Goal: Task Accomplishment & Management: Manage account settings

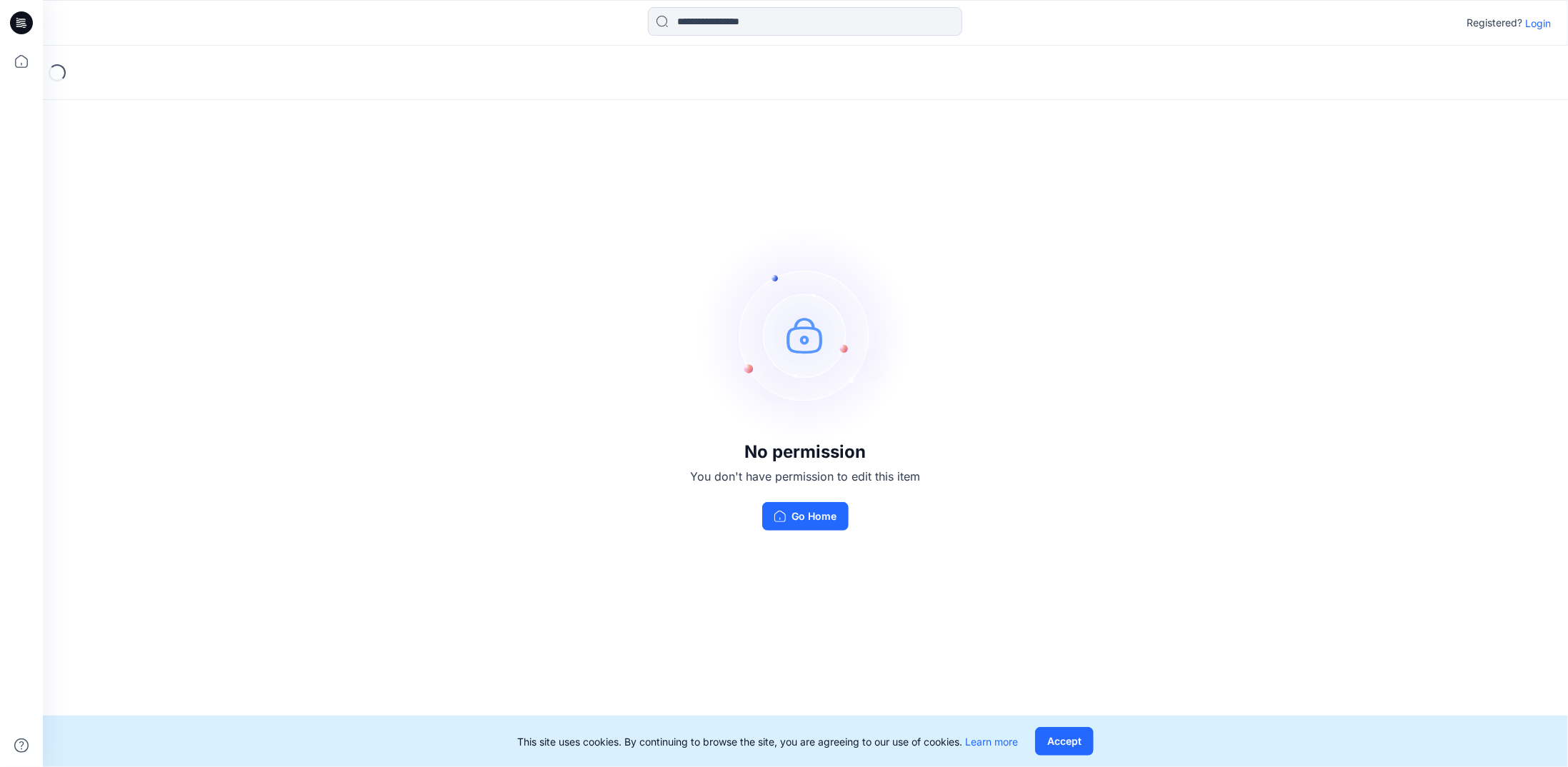
click at [1535, 25] on p "Login" at bounding box center [1537, 23] width 26 height 15
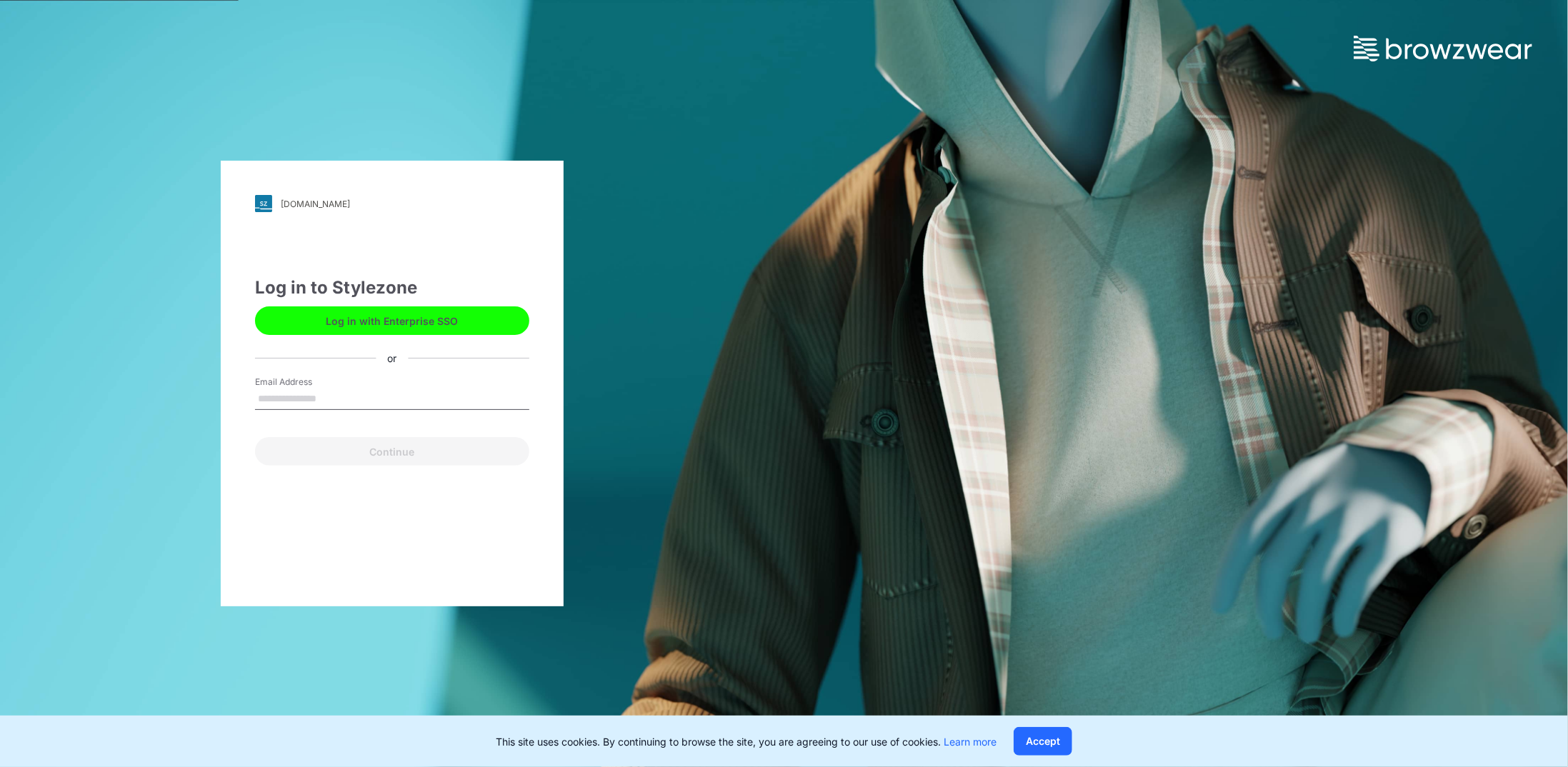
click at [317, 399] on input "Email Address" at bounding box center [391, 399] width 274 height 21
type input "**********"
click at [421, 455] on button "Continue" at bounding box center [391, 451] width 274 height 28
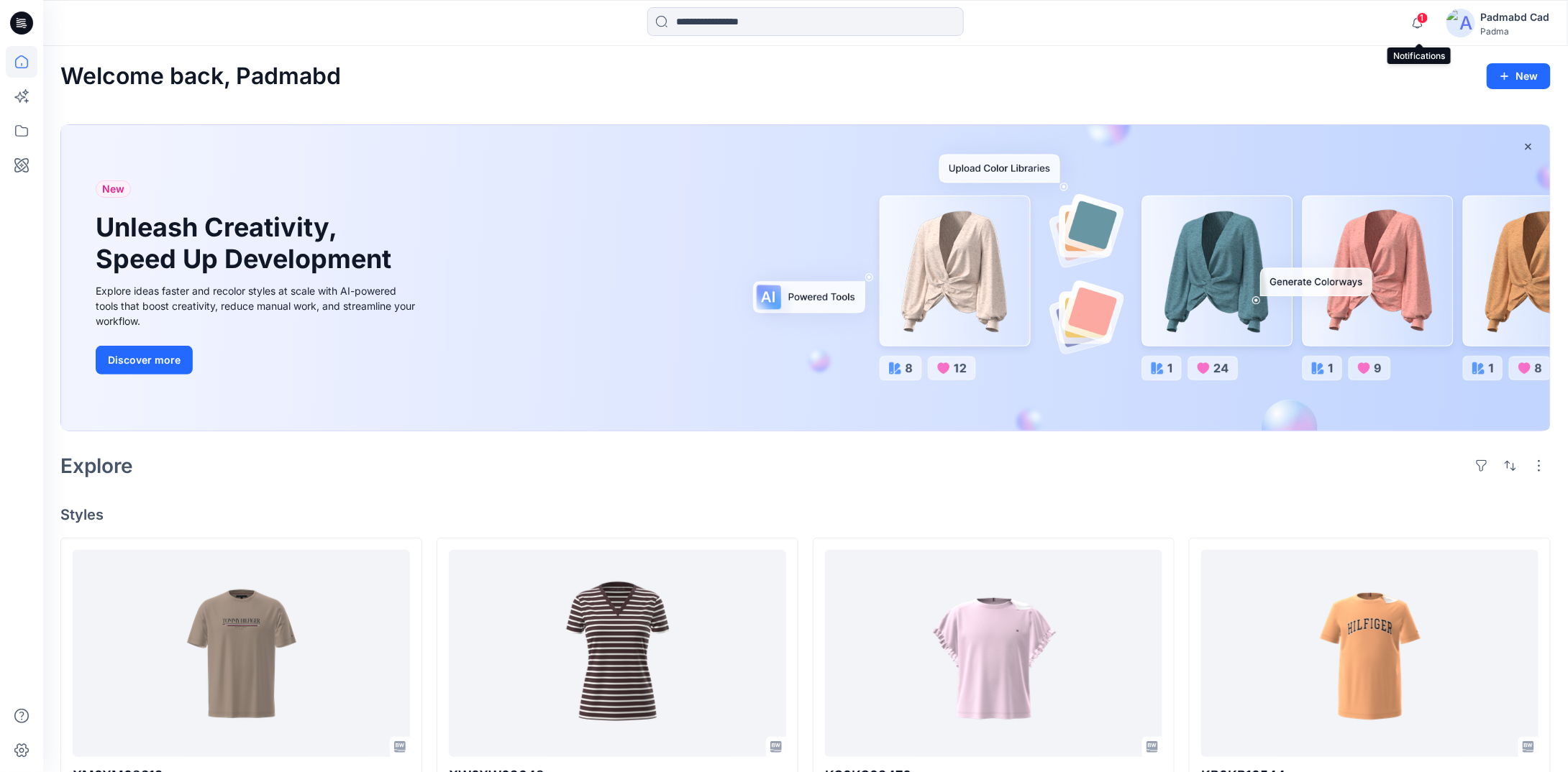
click at [1420, 18] on span "1" at bounding box center [1422, 18] width 12 height 12
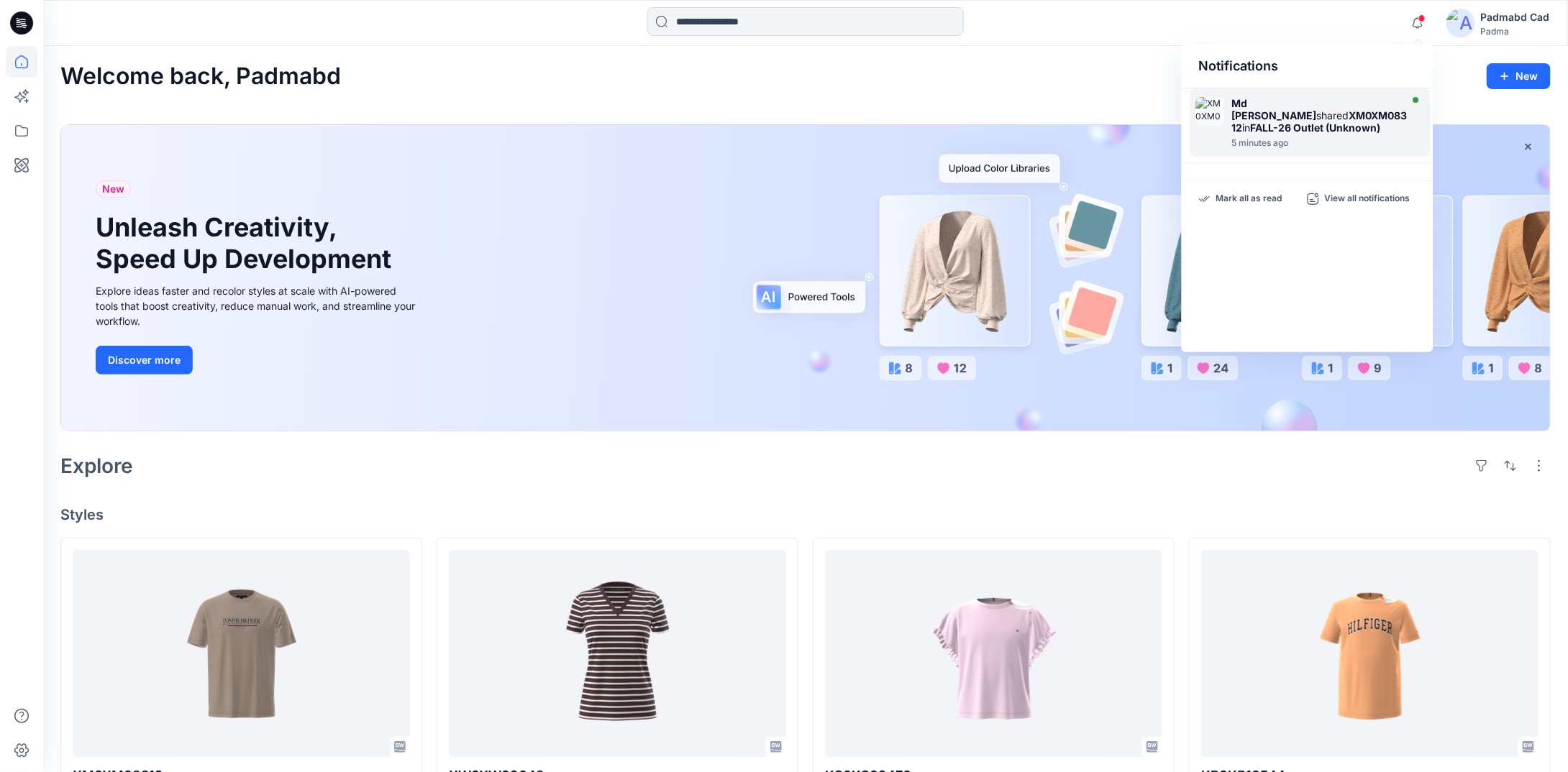
click at [1295, 119] on strong "XM0XM08312" at bounding box center [1320, 121] width 176 height 25
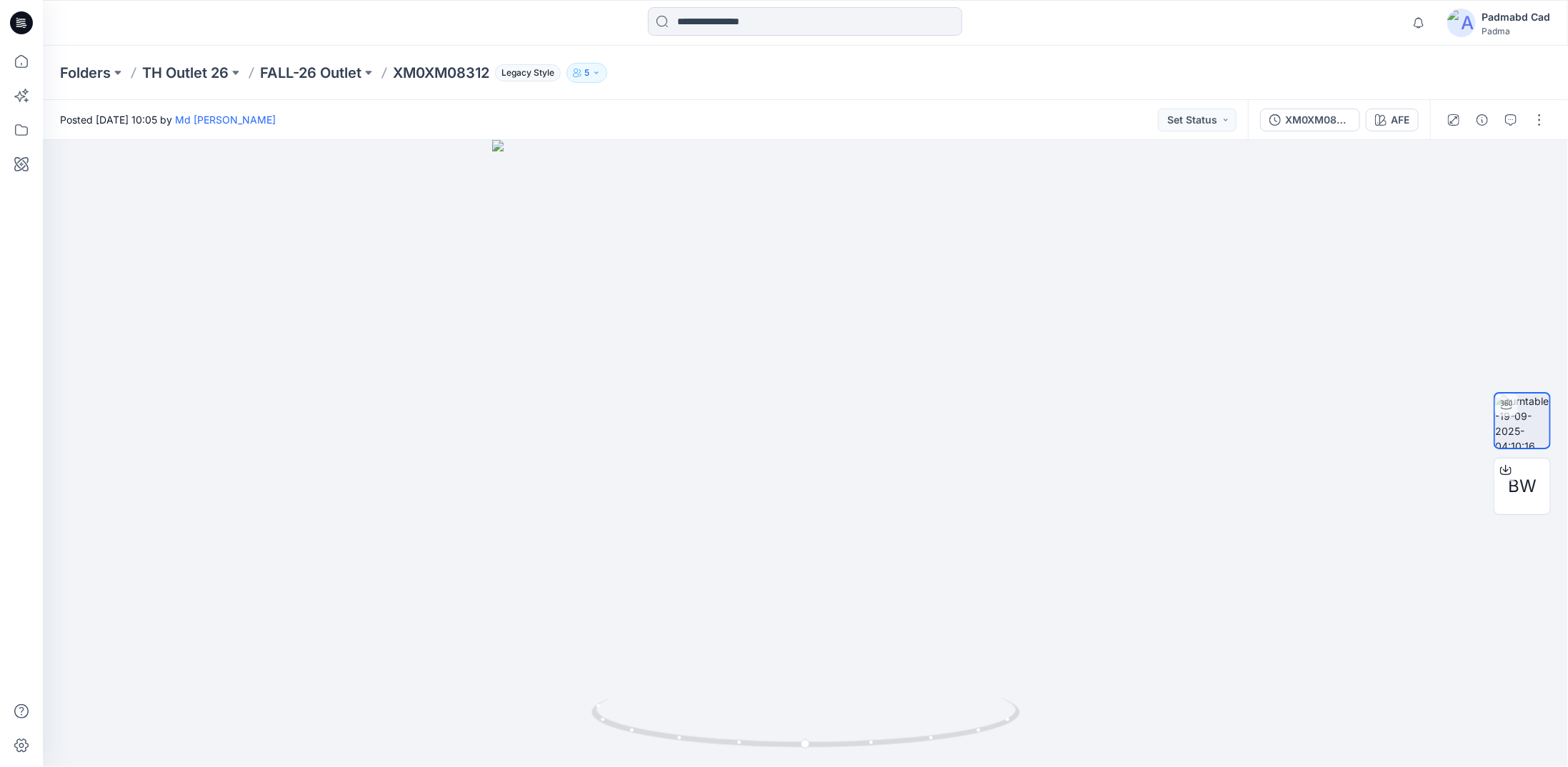
click at [598, 76] on icon "button" at bounding box center [596, 73] width 9 height 9
drag, startPoint x: 700, startPoint y: 188, endPoint x: 1235, endPoint y: 350, distance: 559.0
click at [1235, 350] on div at bounding box center [805, 454] width 1525 height 627
click at [601, 71] on icon "button" at bounding box center [596, 73] width 9 height 9
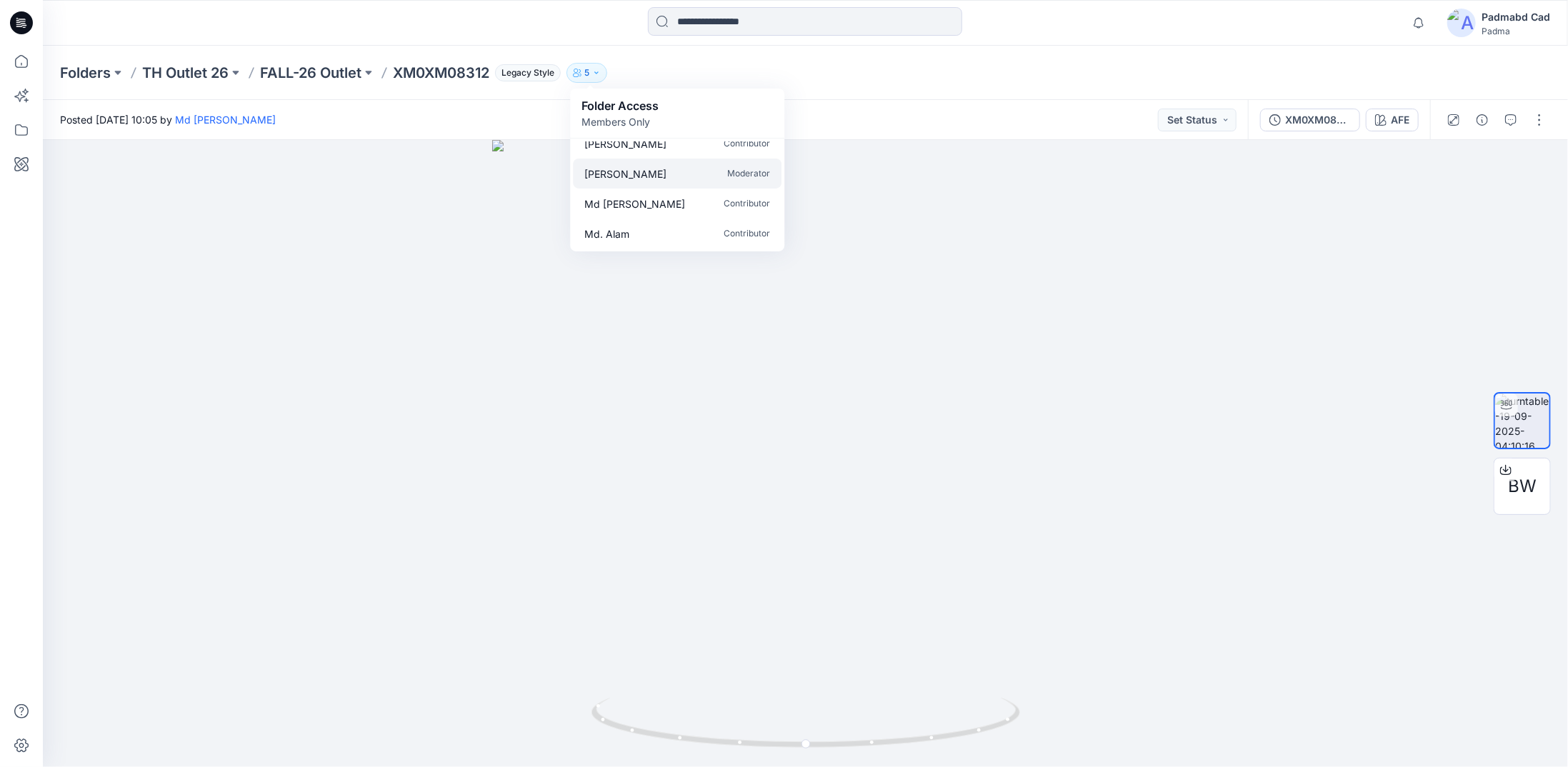
click at [642, 173] on p "[PERSON_NAME]" at bounding box center [625, 173] width 82 height 15
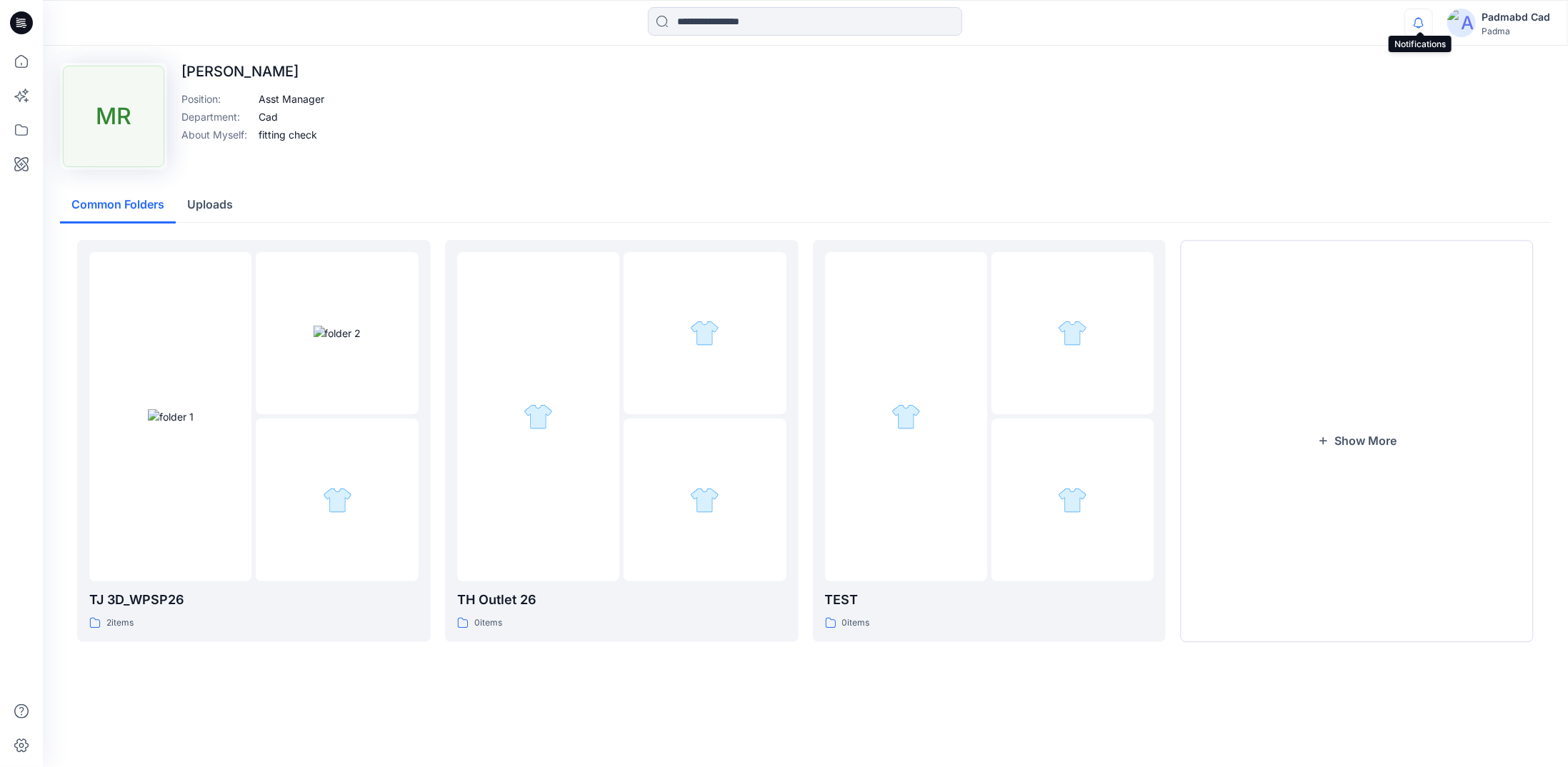
click at [1417, 21] on icon "button" at bounding box center [1418, 23] width 27 height 28
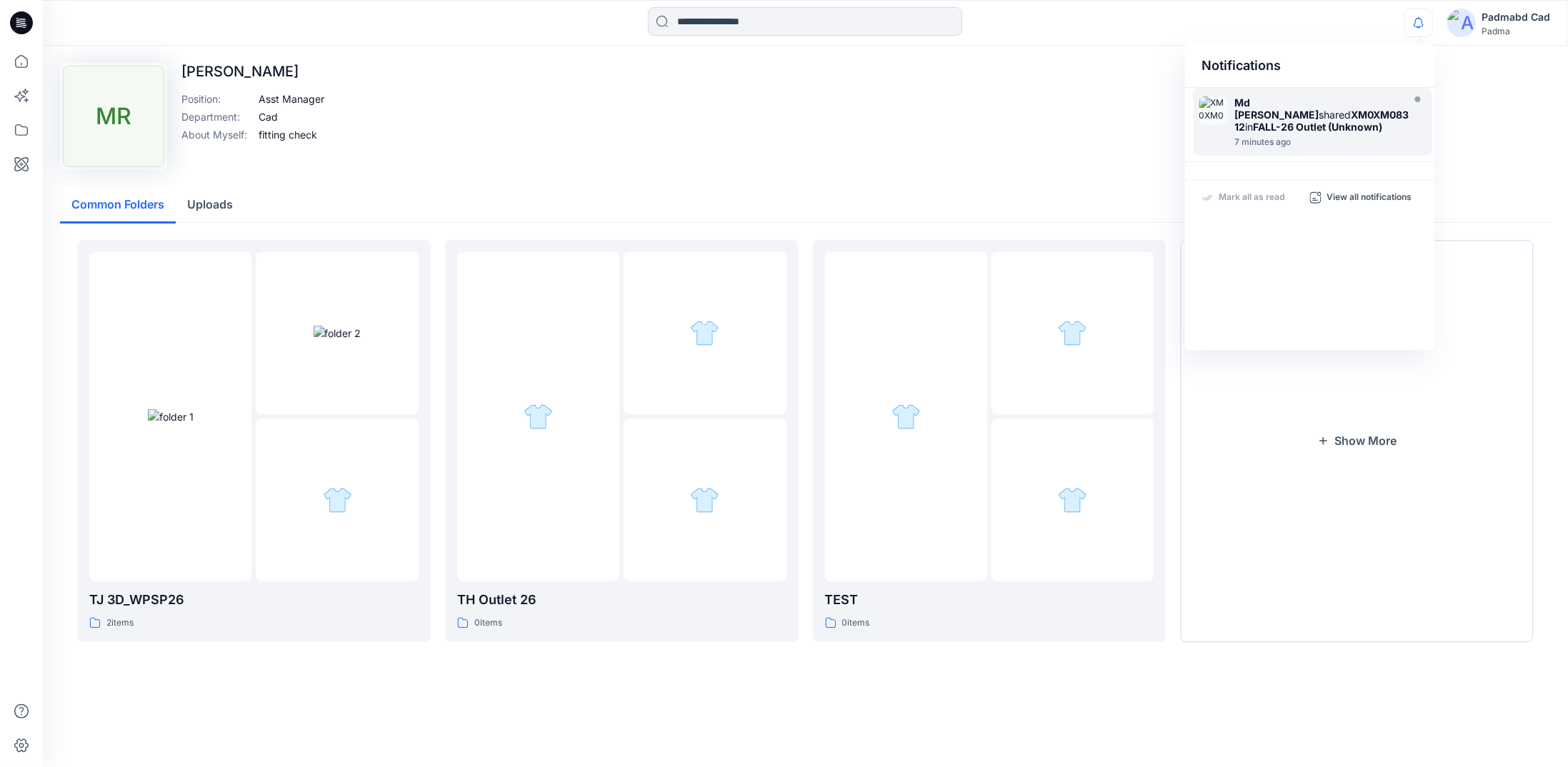
click at [1261, 111] on strong "XM0XM08312" at bounding box center [1322, 121] width 174 height 25
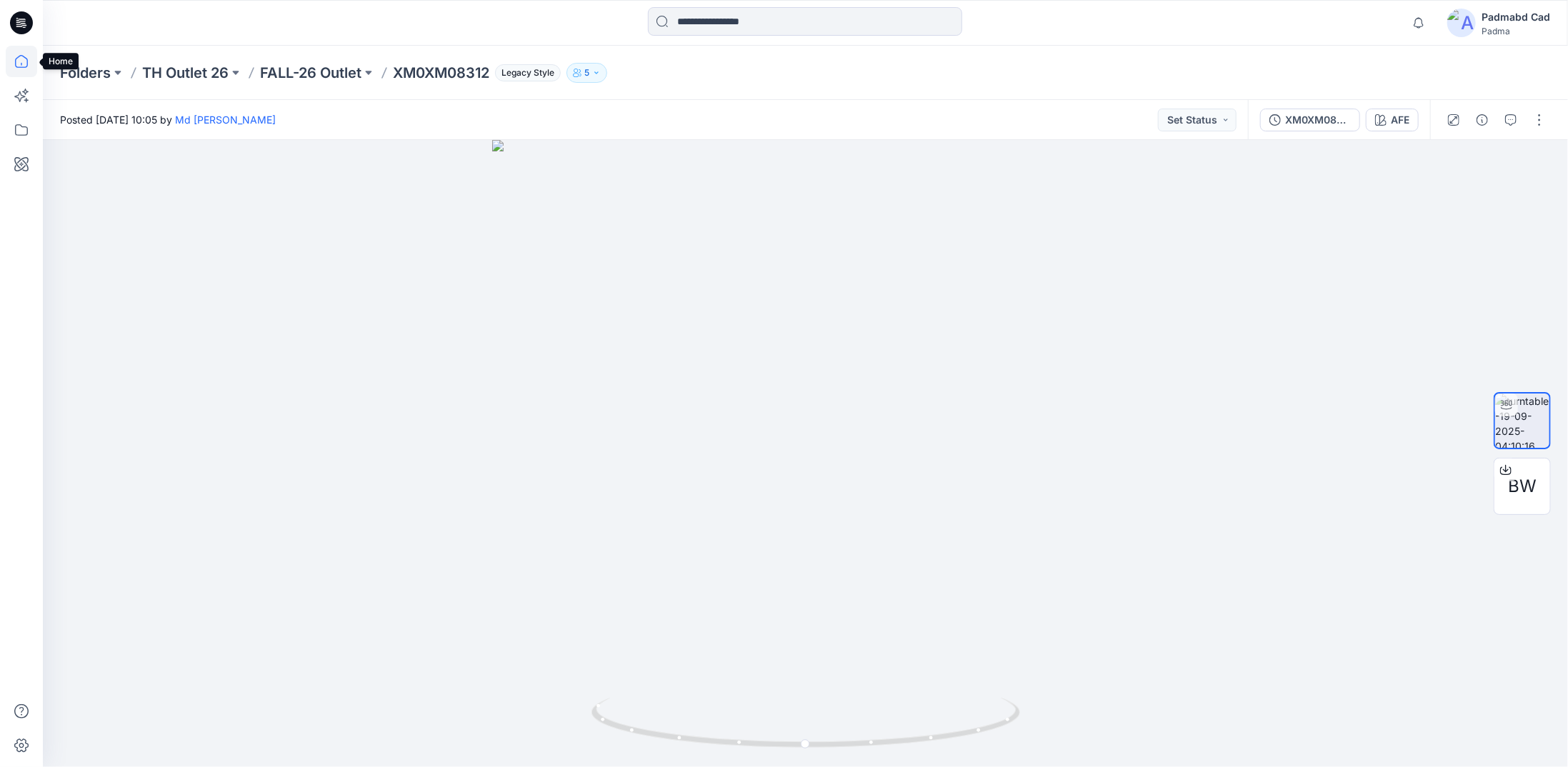
click at [22, 66] on icon at bounding box center [21, 62] width 32 height 32
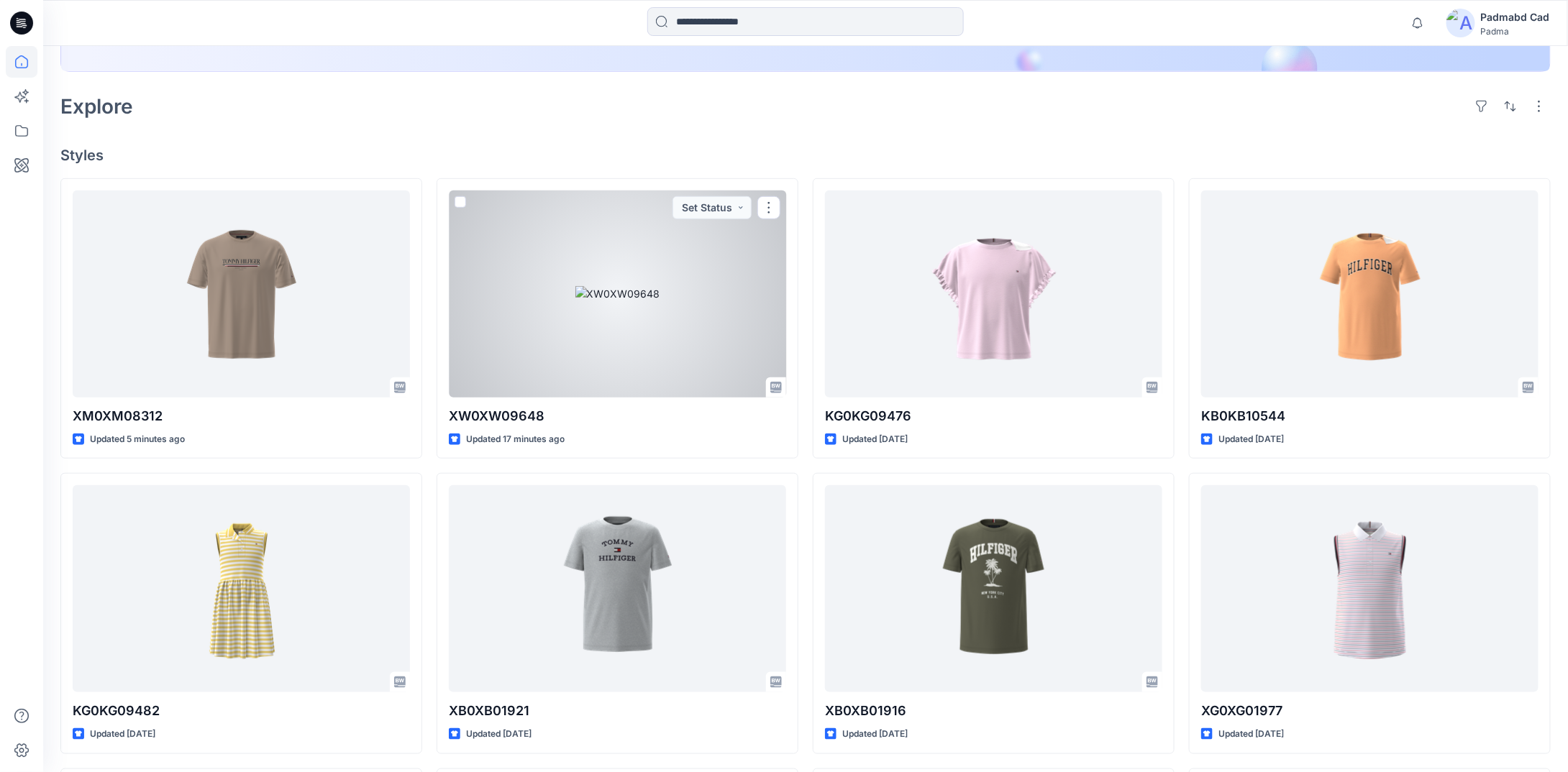
scroll to position [72, 0]
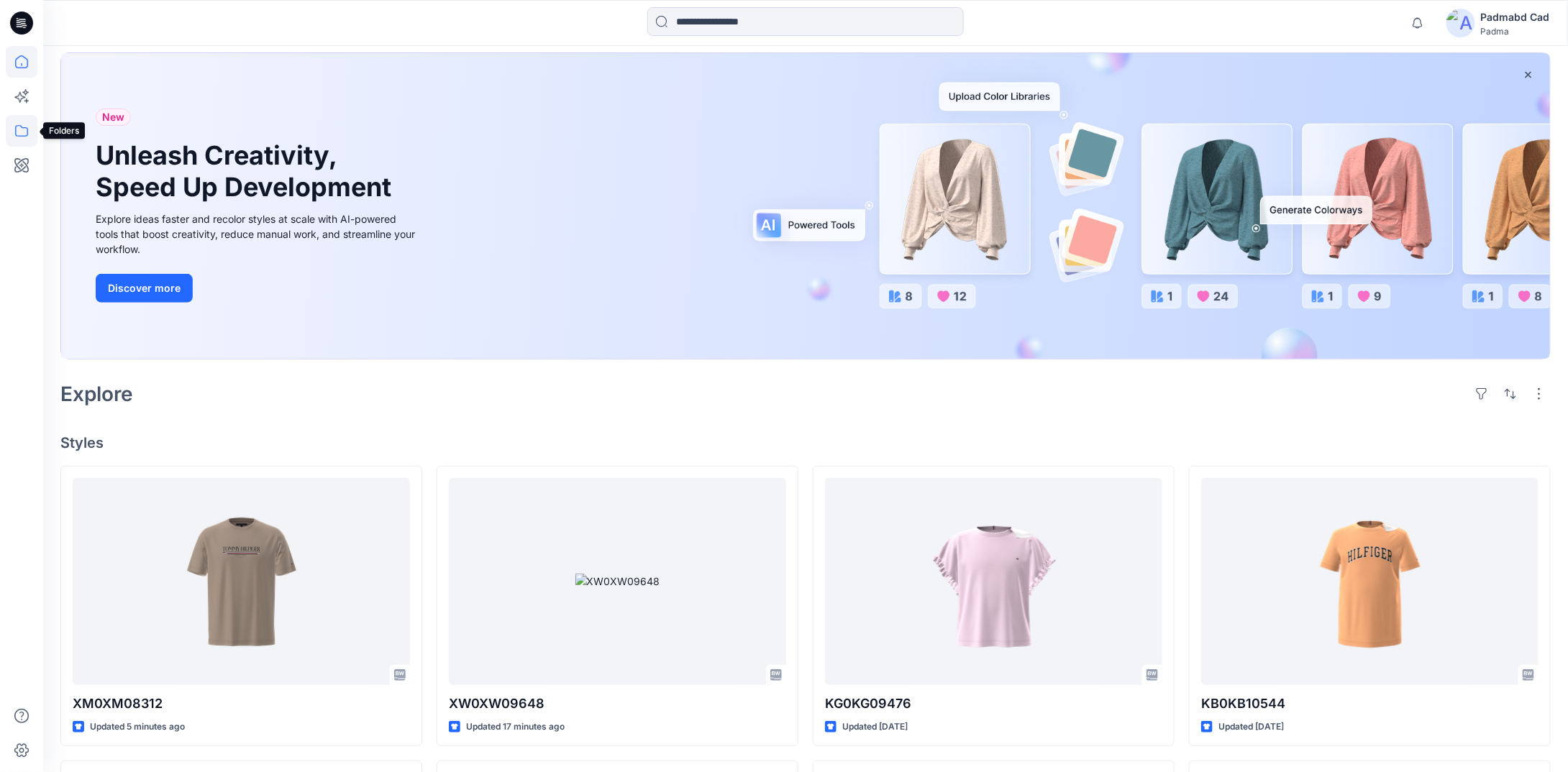
click at [26, 128] on icon at bounding box center [21, 130] width 13 height 12
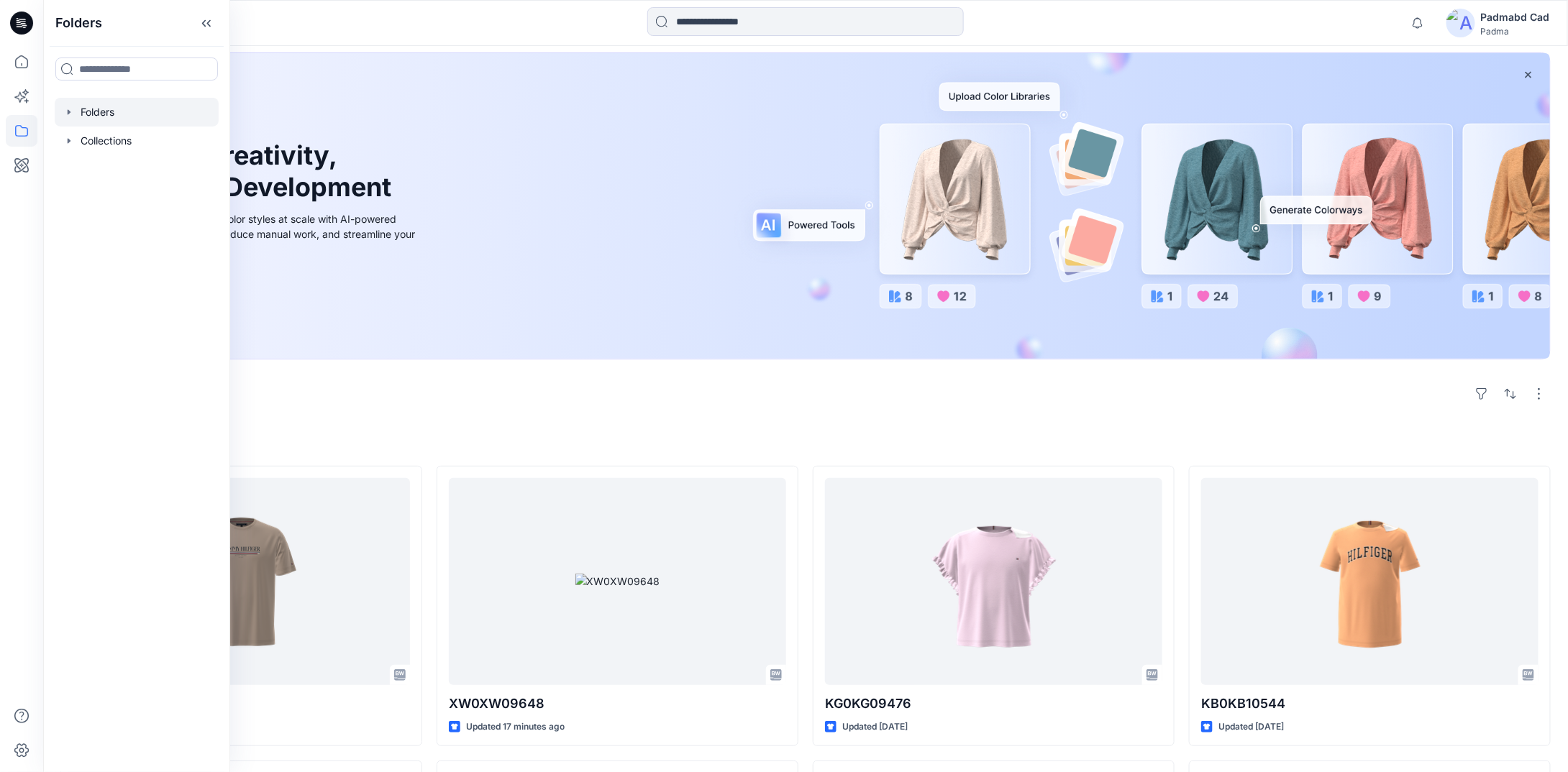
click at [130, 115] on div at bounding box center [137, 112] width 164 height 28
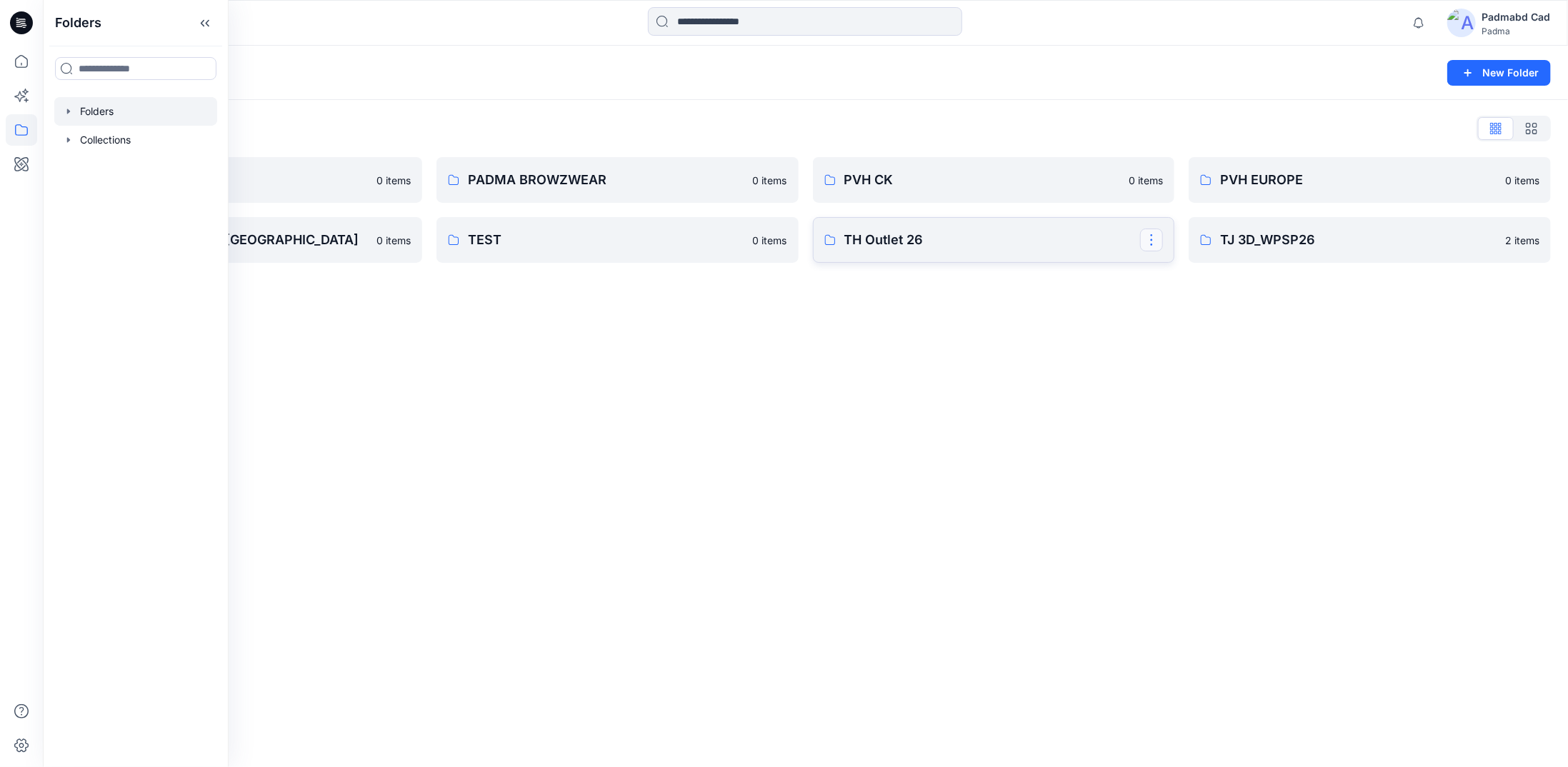
click at [1154, 245] on button "button" at bounding box center [1151, 240] width 23 height 23
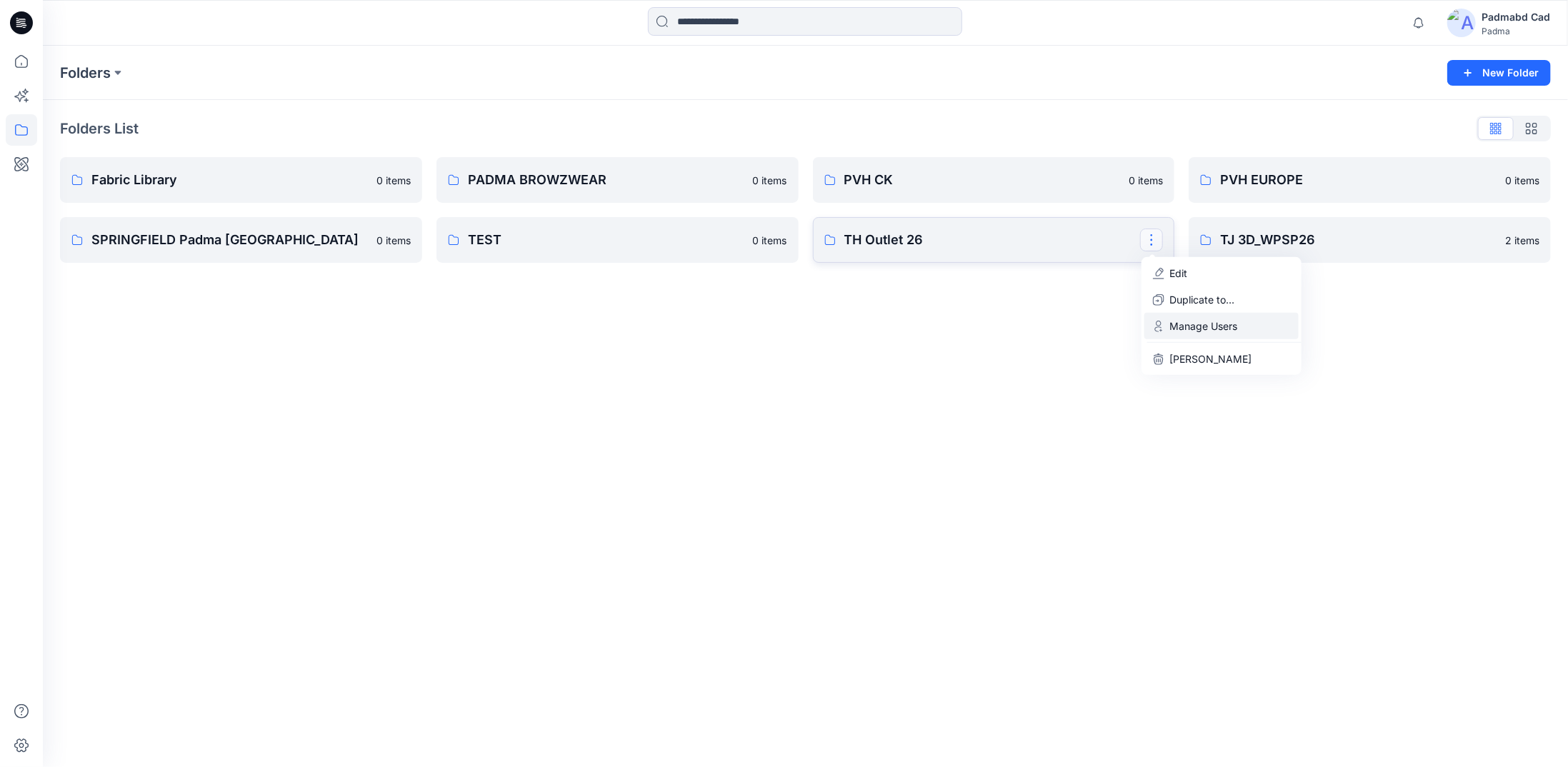
click at [1193, 328] on p "Manage Users" at bounding box center [1202, 326] width 68 height 15
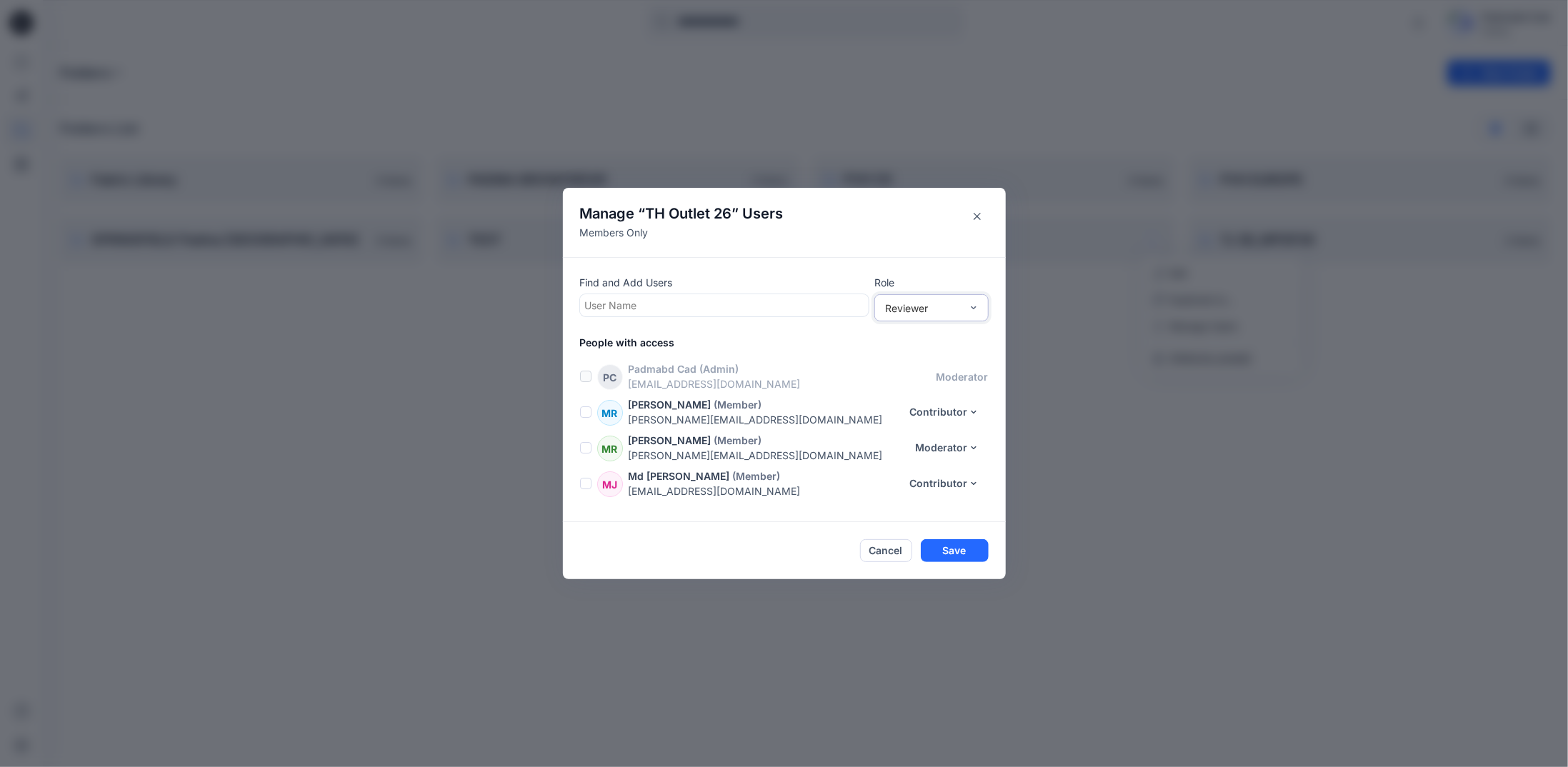
click at [582, 417] on span at bounding box center [585, 411] width 11 height 11
click at [900, 292] on icon "button" at bounding box center [898, 290] width 10 height 10
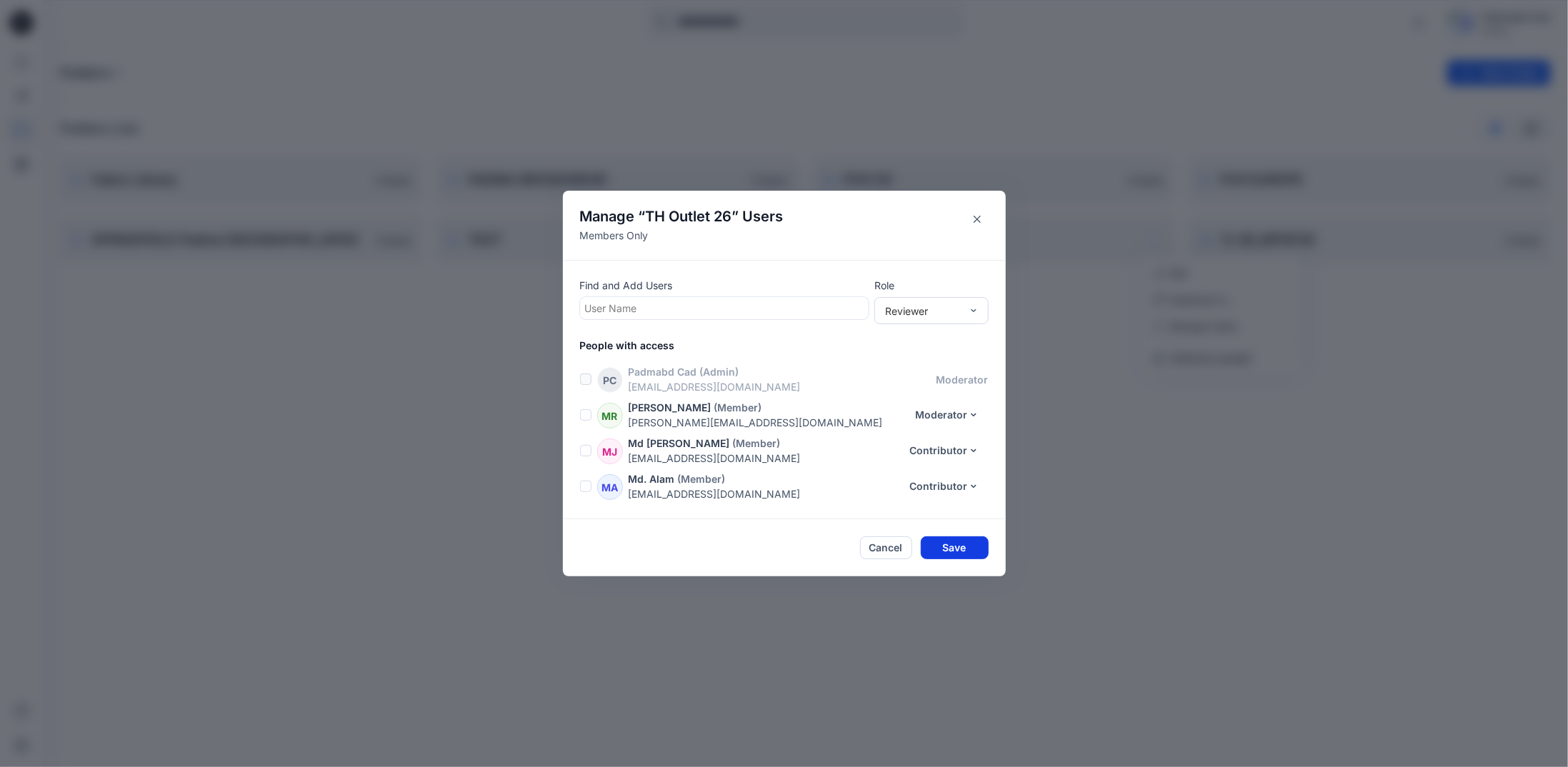
click at [946, 546] on button "Save" at bounding box center [954, 548] width 68 height 23
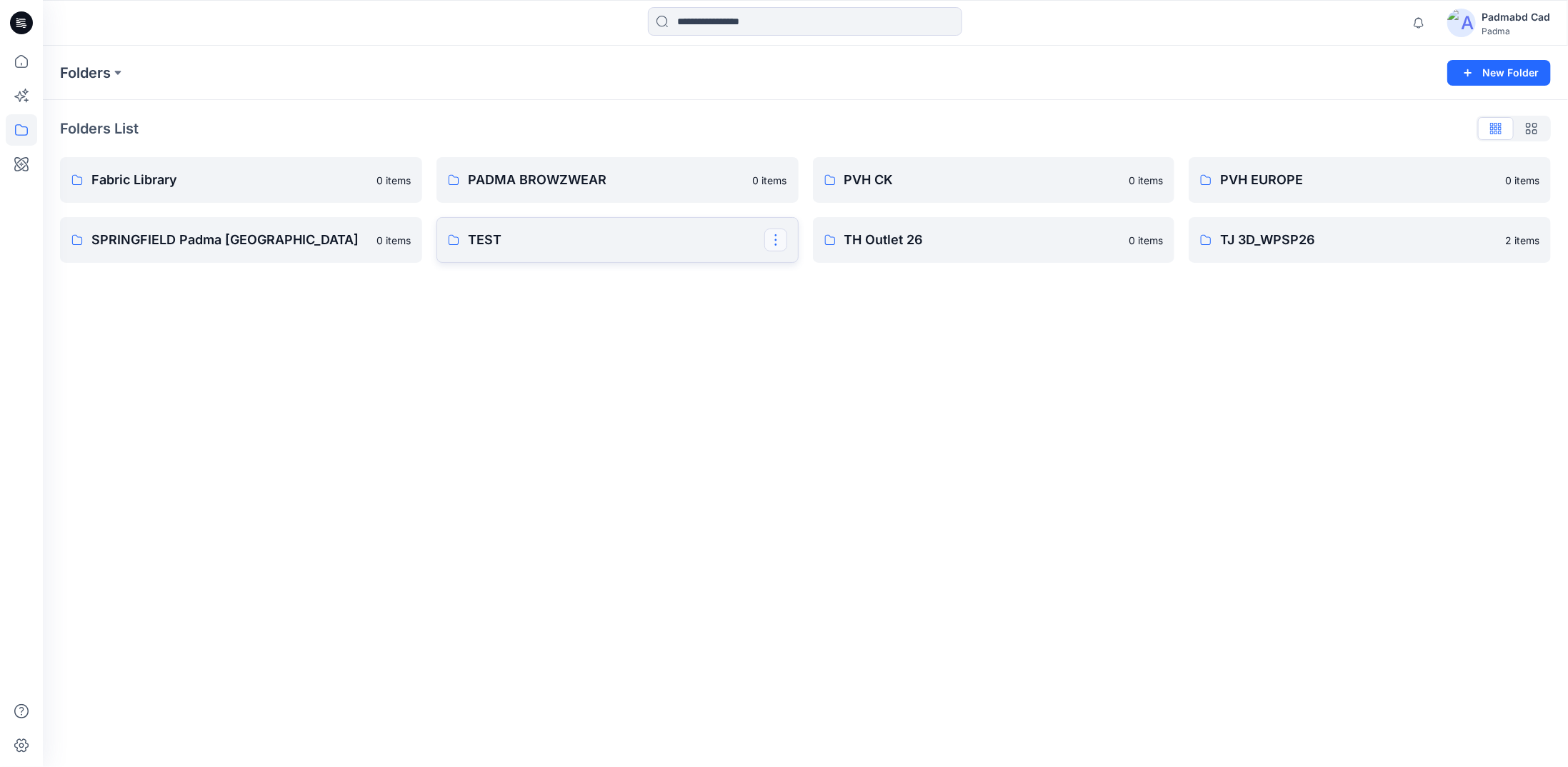
click at [776, 238] on button "button" at bounding box center [776, 240] width 23 height 23
click at [832, 358] on p "[PERSON_NAME]" at bounding box center [834, 358] width 82 height 15
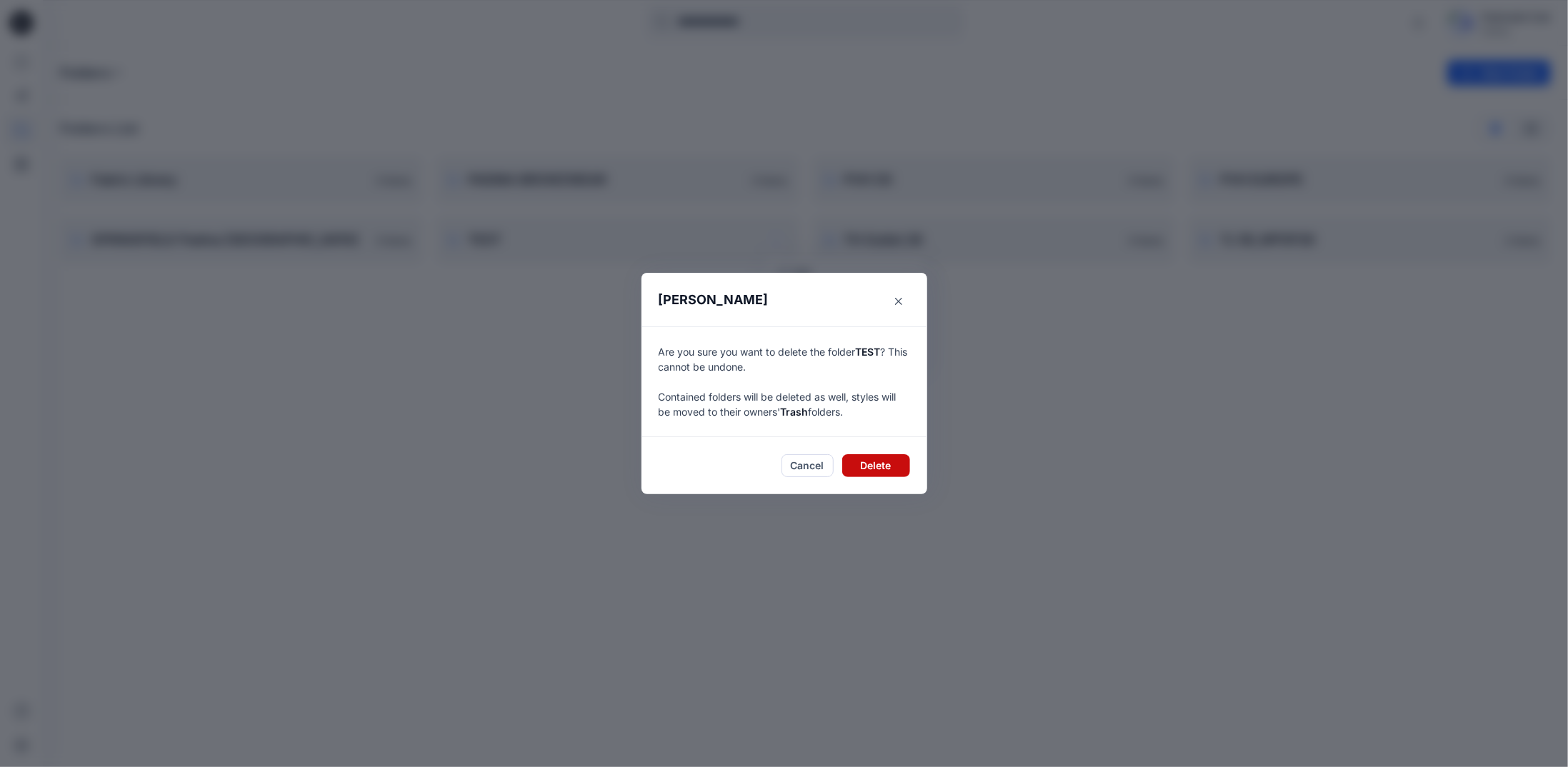
click at [872, 462] on button "Delete" at bounding box center [876, 466] width 68 height 23
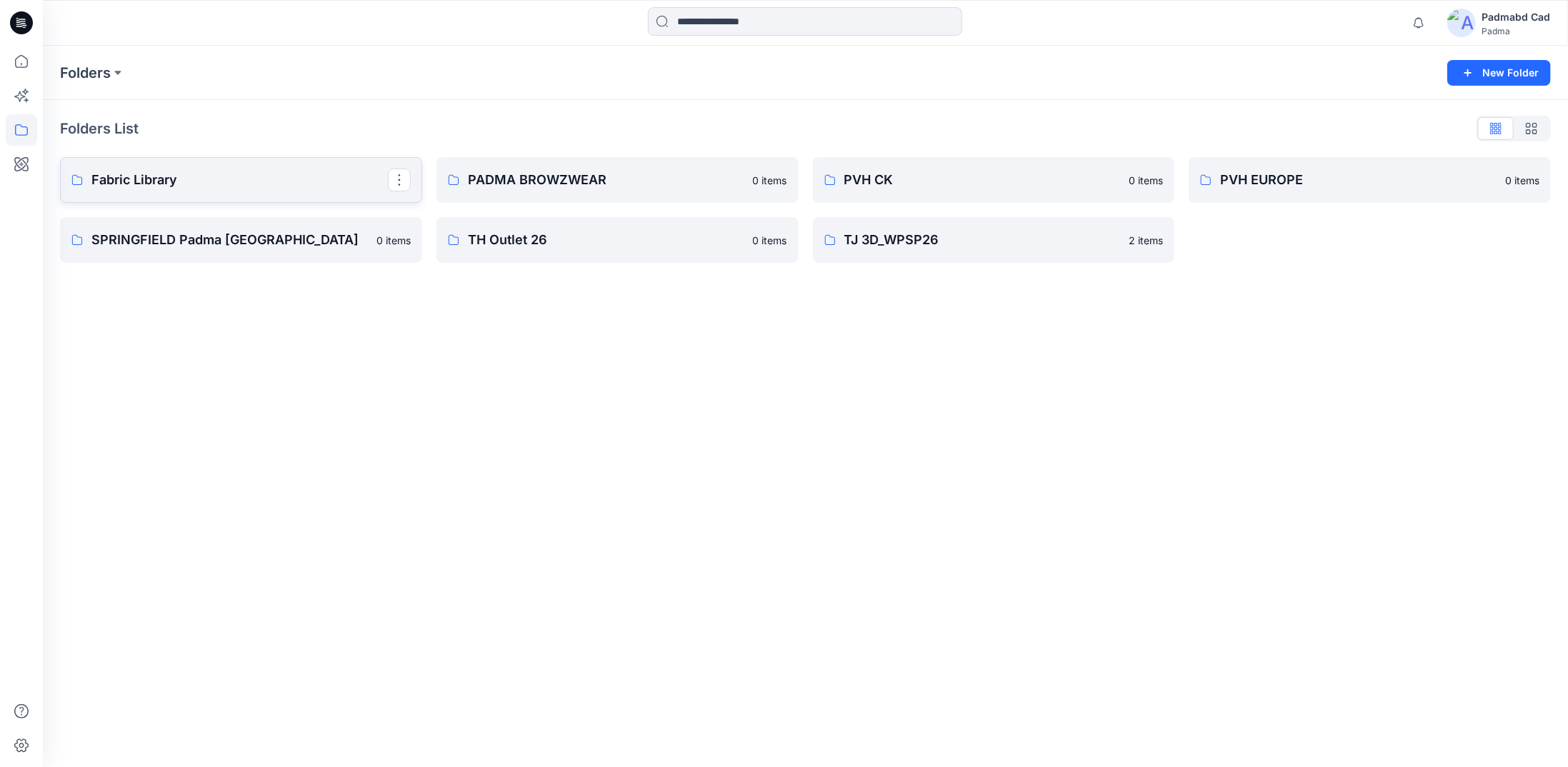
click at [189, 180] on p "Fabric Library" at bounding box center [240, 180] width 297 height 20
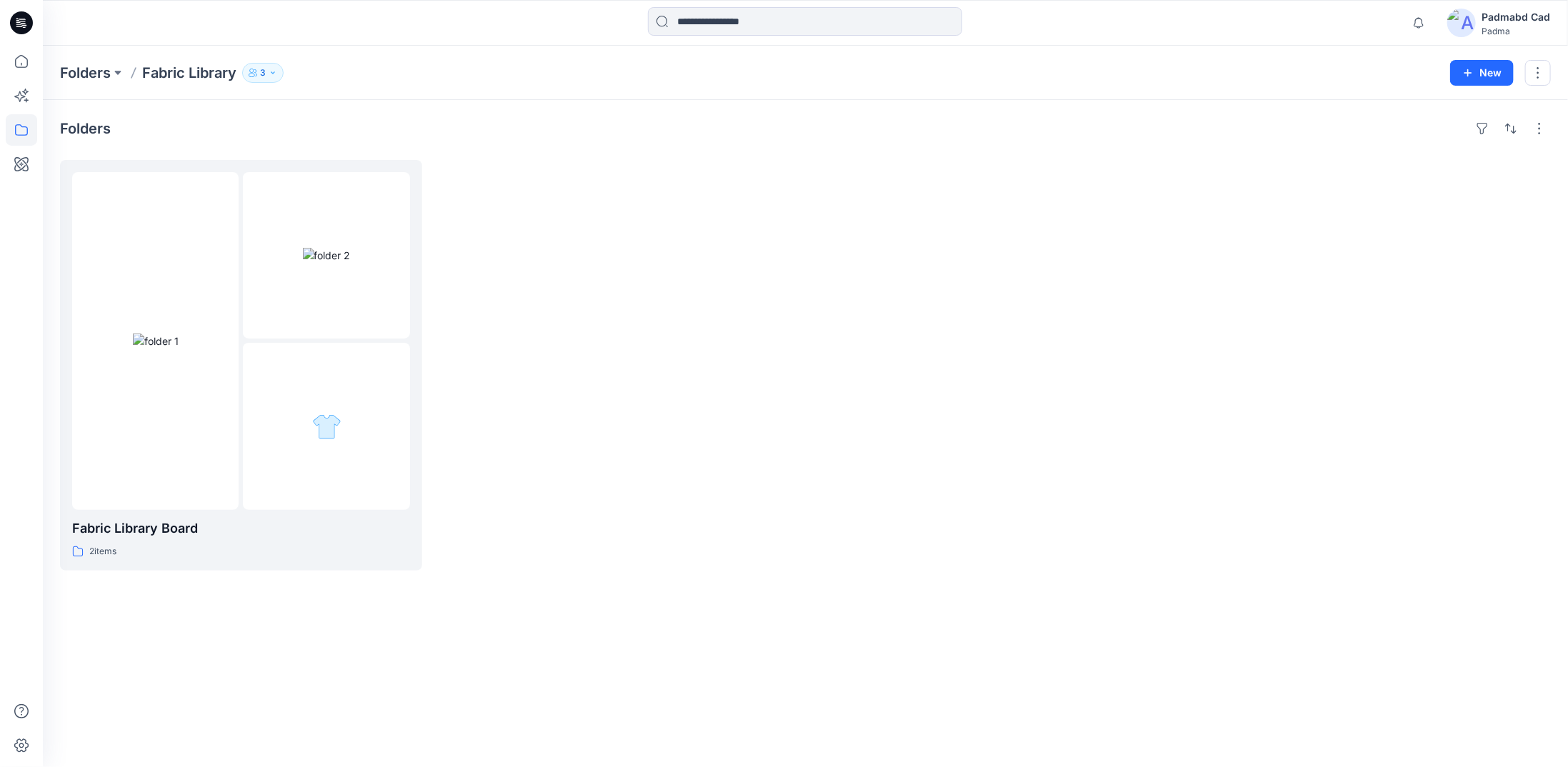
click at [272, 74] on icon "button" at bounding box center [273, 73] width 9 height 9
click at [297, 186] on p "[PERSON_NAME]" at bounding box center [299, 187] width 82 height 15
click at [400, 185] on button "button" at bounding box center [398, 183] width 23 height 23
click at [854, 327] on div at bounding box center [994, 365] width 362 height 410
click at [1467, 20] on img at bounding box center [1461, 23] width 28 height 28
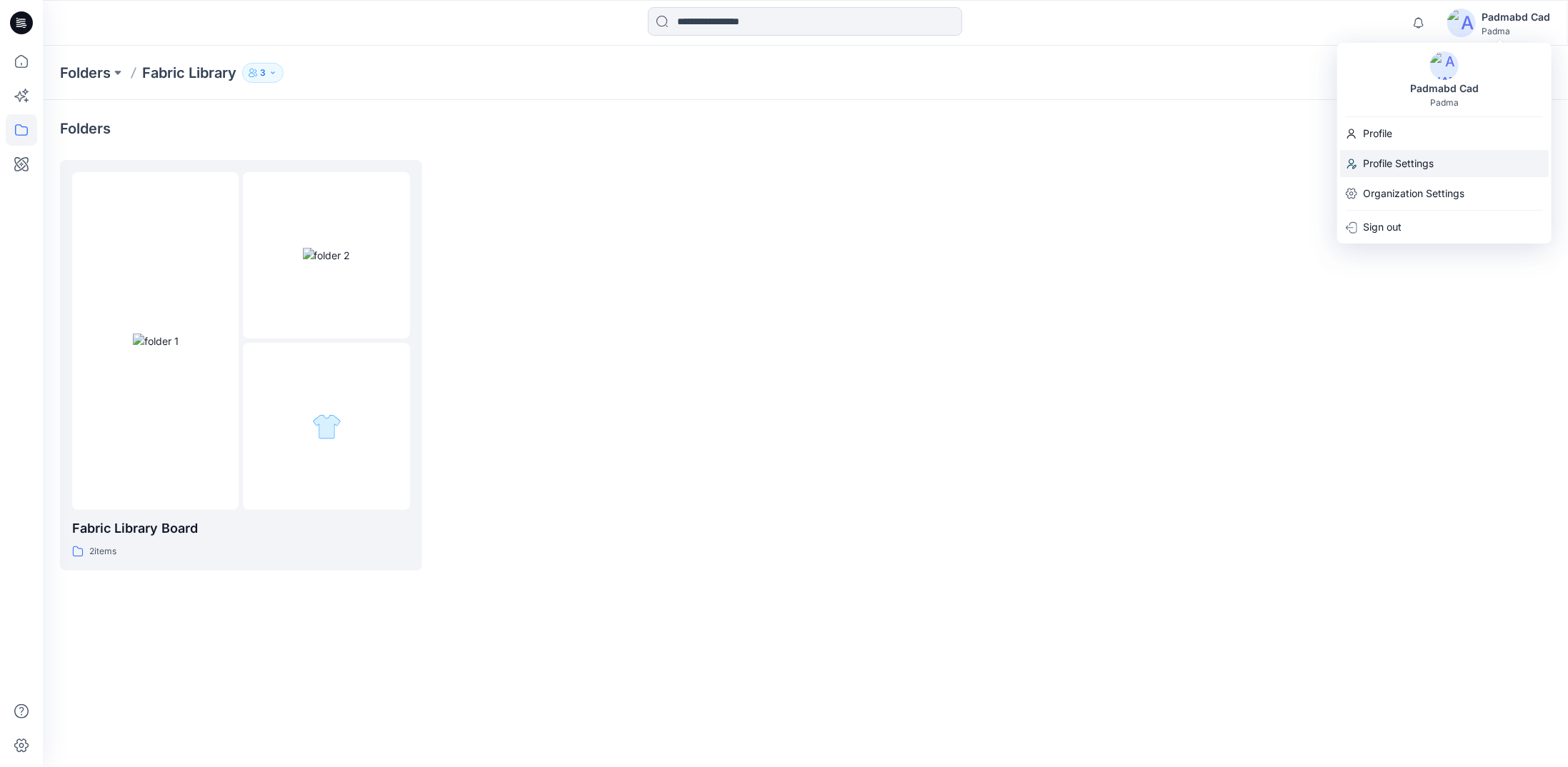
click at [1394, 163] on p "Profile Settings" at bounding box center [1398, 163] width 70 height 27
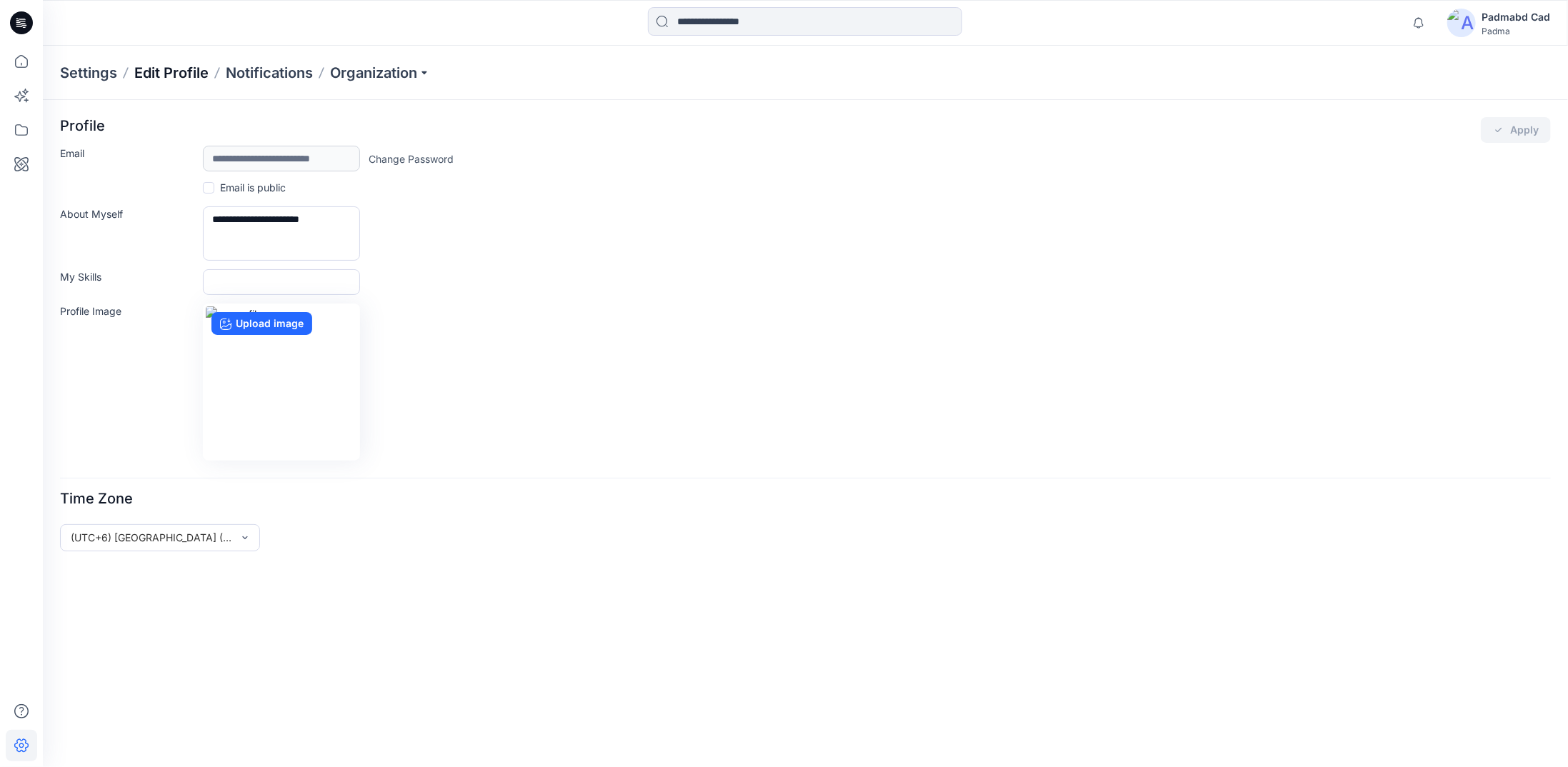
click at [181, 71] on p "Edit Profile" at bounding box center [171, 72] width 74 height 20
click at [255, 72] on p "Notifications" at bounding box center [269, 72] width 87 height 20
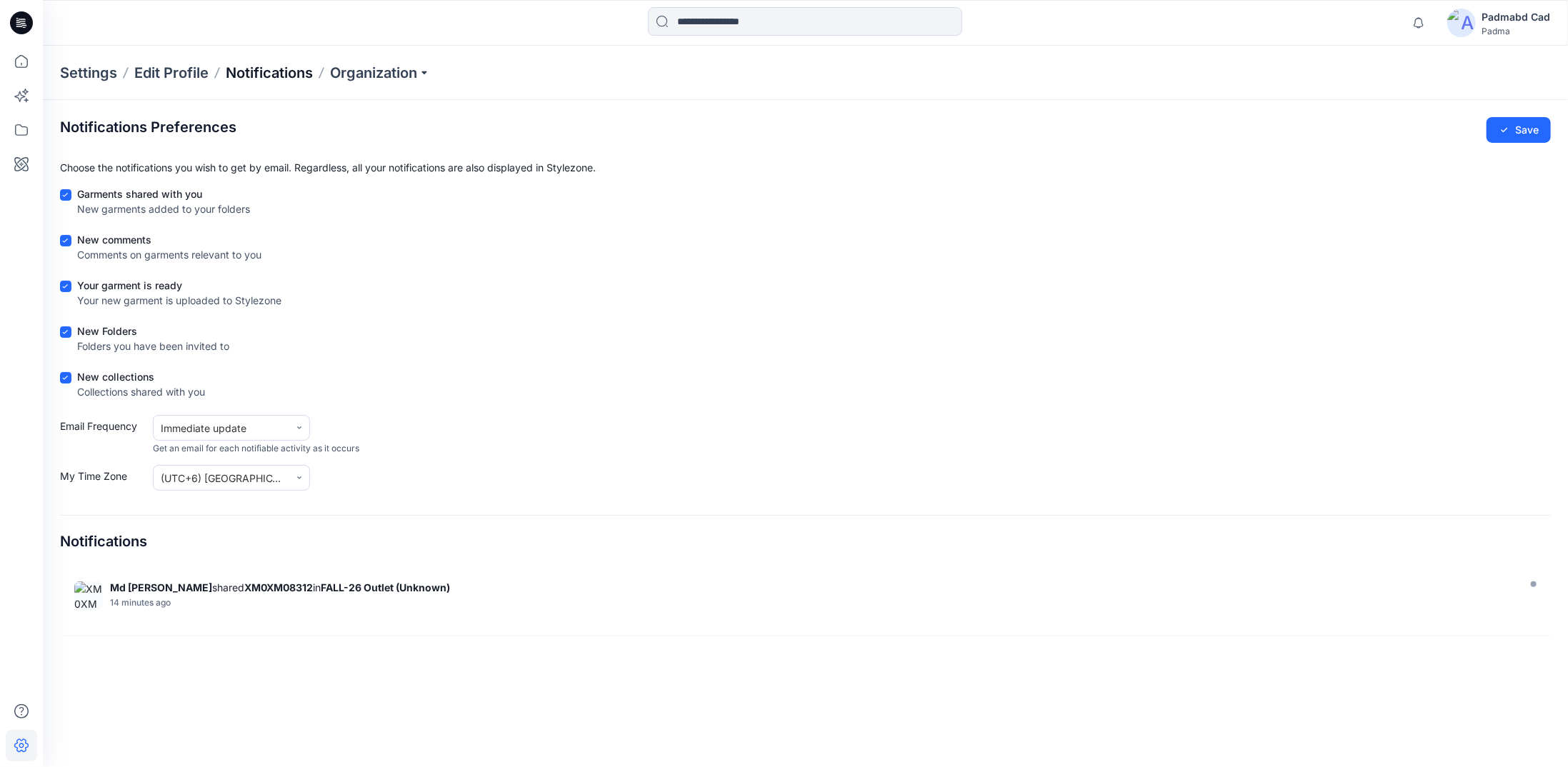
click at [277, 70] on p "Notifications" at bounding box center [269, 72] width 87 height 20
click at [429, 73] on p "Organization" at bounding box center [381, 72] width 100 height 20
click at [855, 352] on div "New Folders Folders you have been invited to" at bounding box center [805, 341] width 1490 height 36
click at [1505, 129] on icon at bounding box center [1504, 129] width 6 height 4
click at [18, 24] on icon at bounding box center [21, 23] width 23 height 46
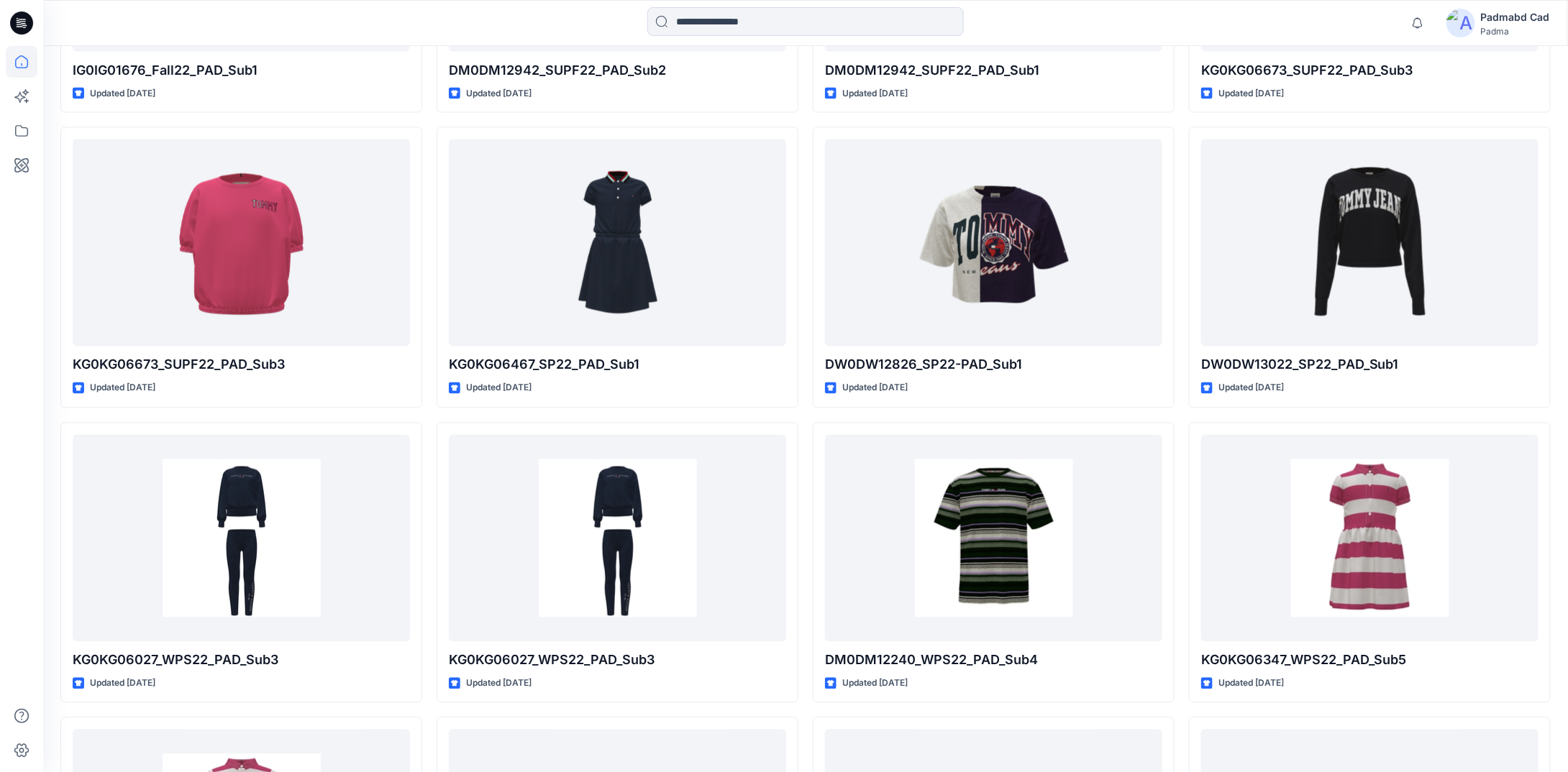
scroll to position [3760, 0]
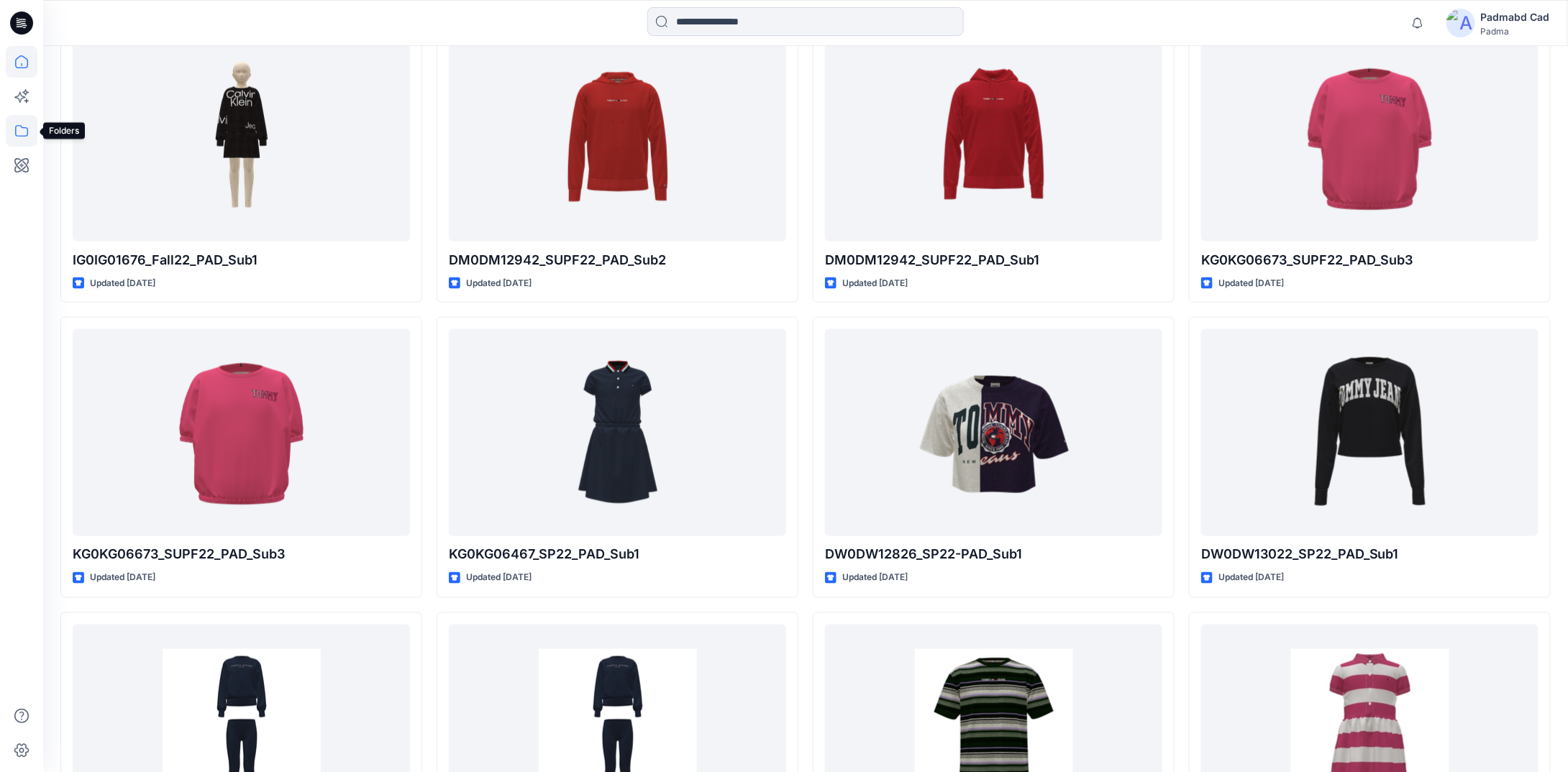
click at [21, 127] on icon at bounding box center [21, 130] width 13 height 12
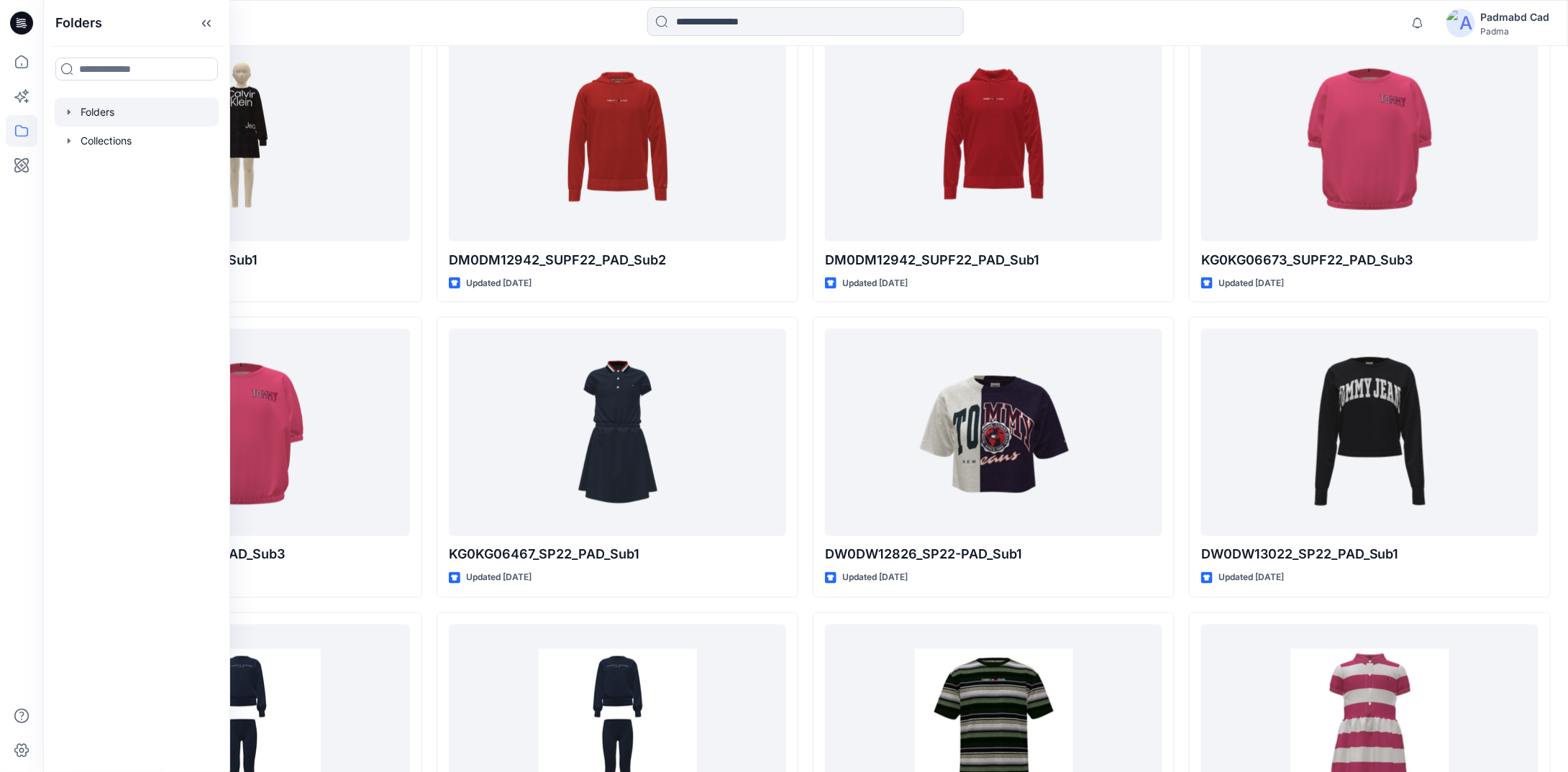
click at [106, 114] on div at bounding box center [137, 112] width 164 height 28
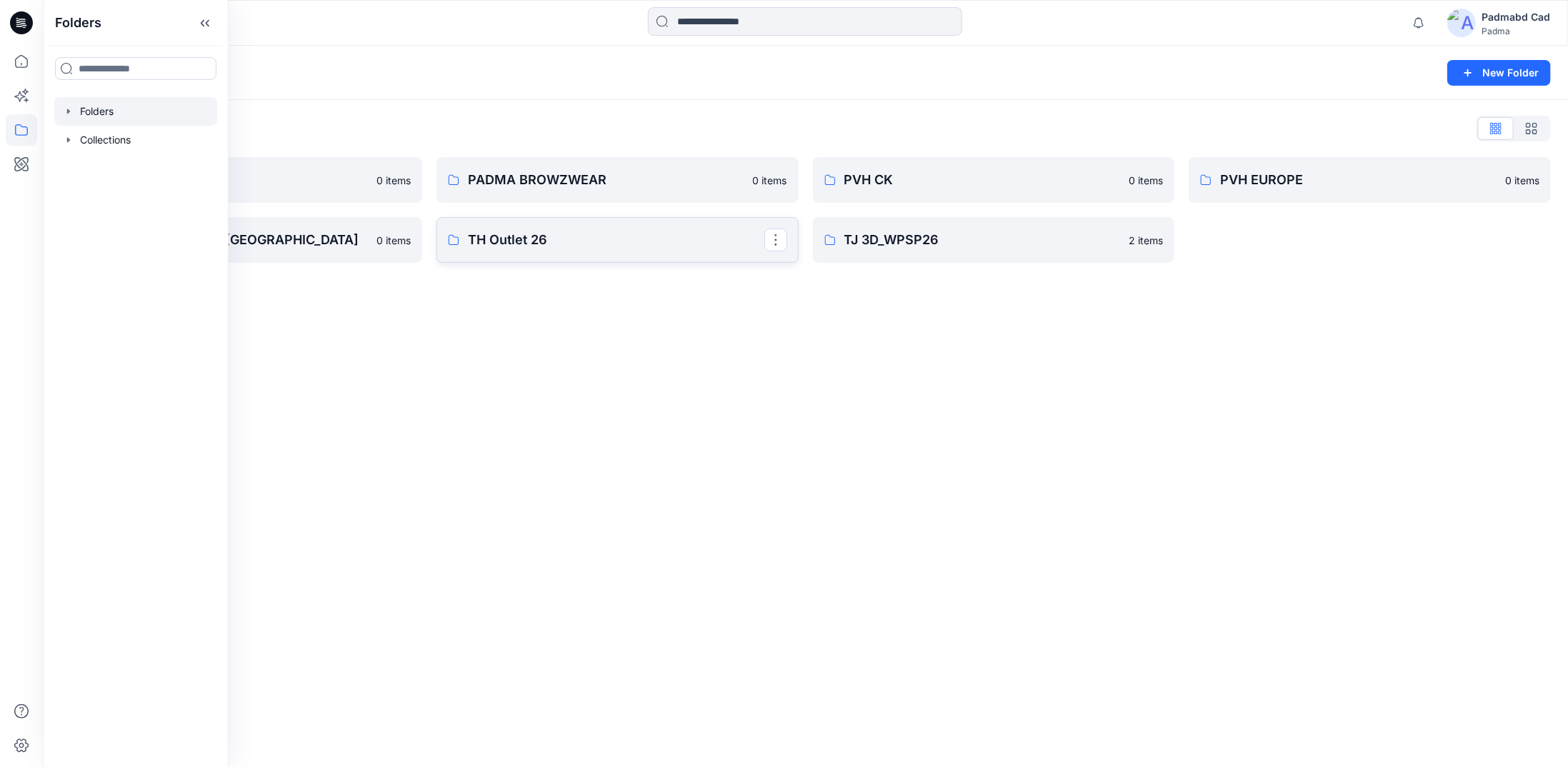
click at [530, 243] on p "TH Outlet 26" at bounding box center [616, 240] width 297 height 20
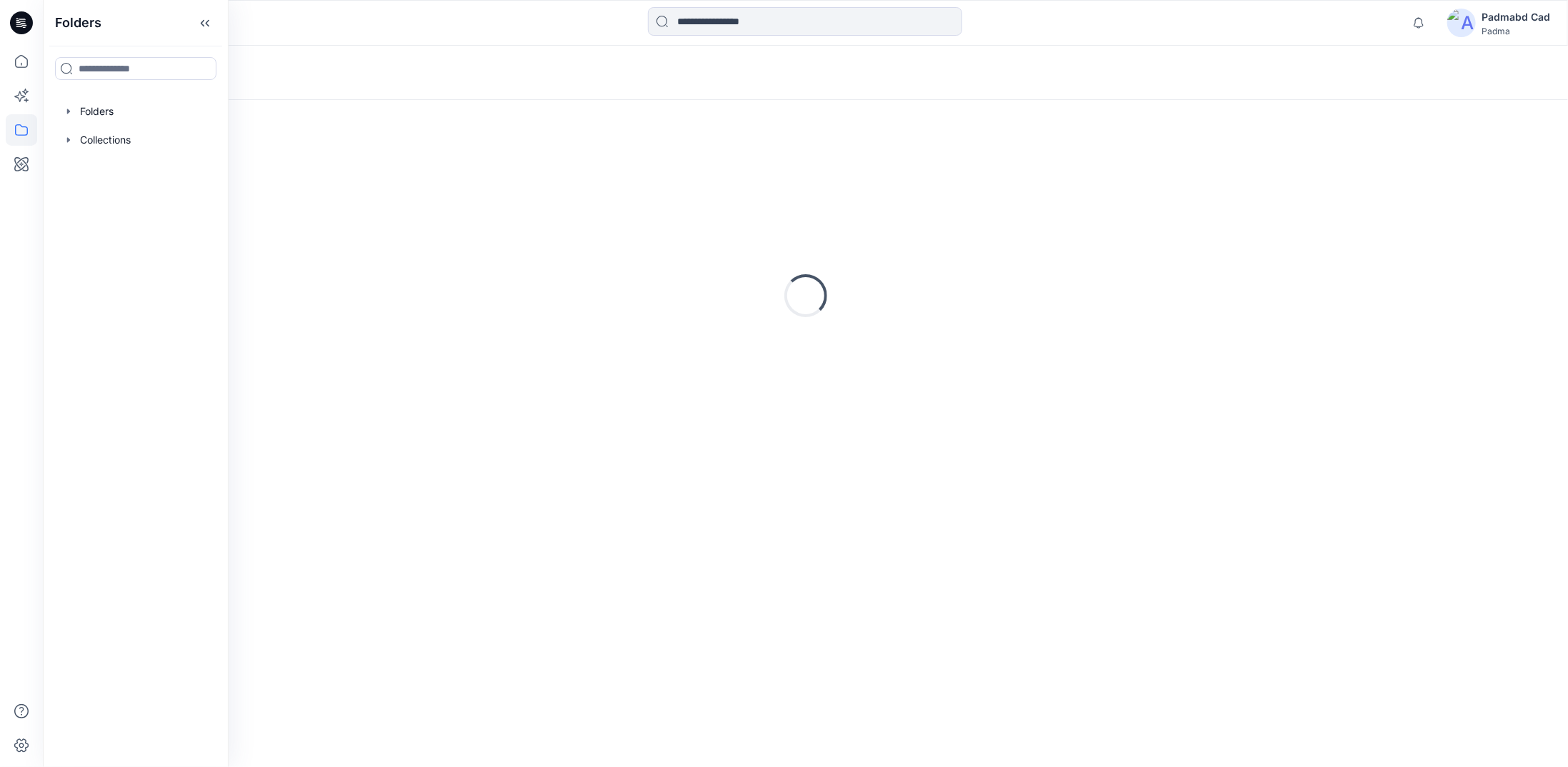
click at [530, 243] on div "Loading..." at bounding box center [805, 295] width 1490 height 357
